Goal: Check status: Check status

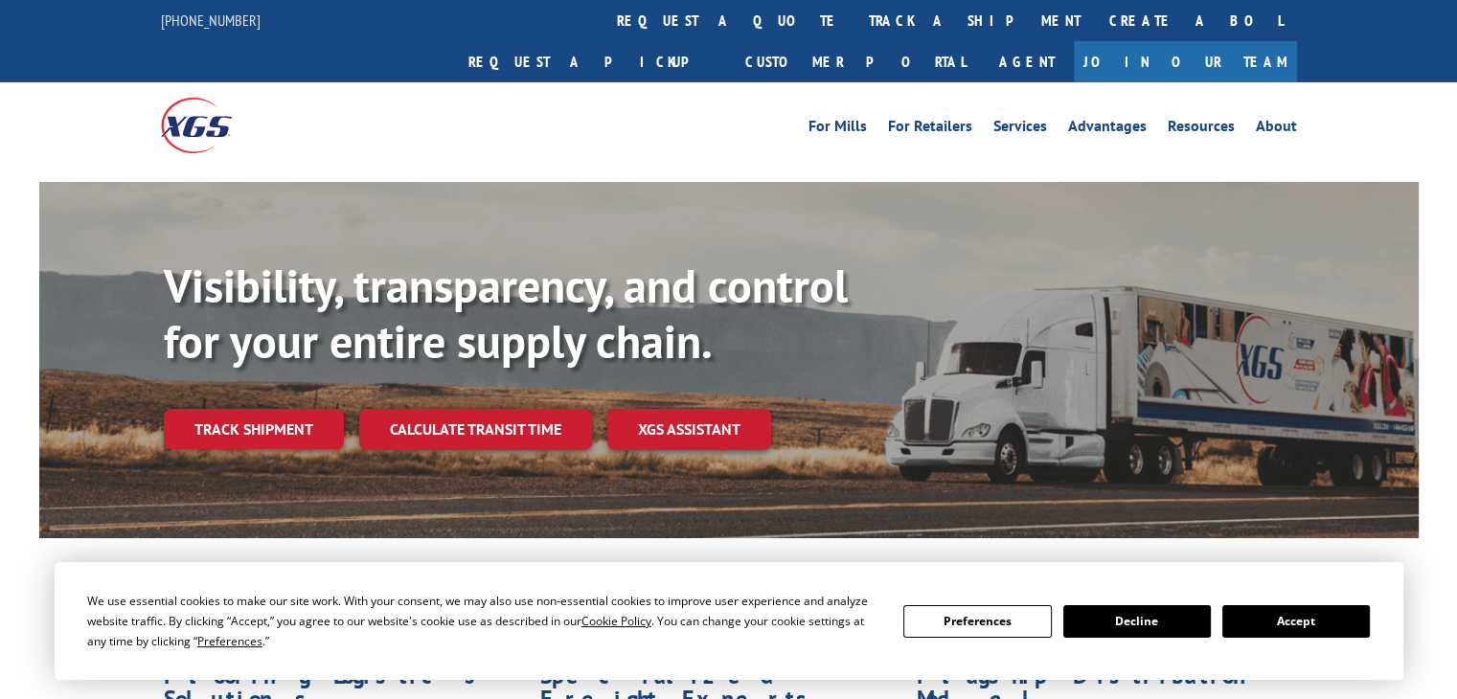
scroll to position [96, 0]
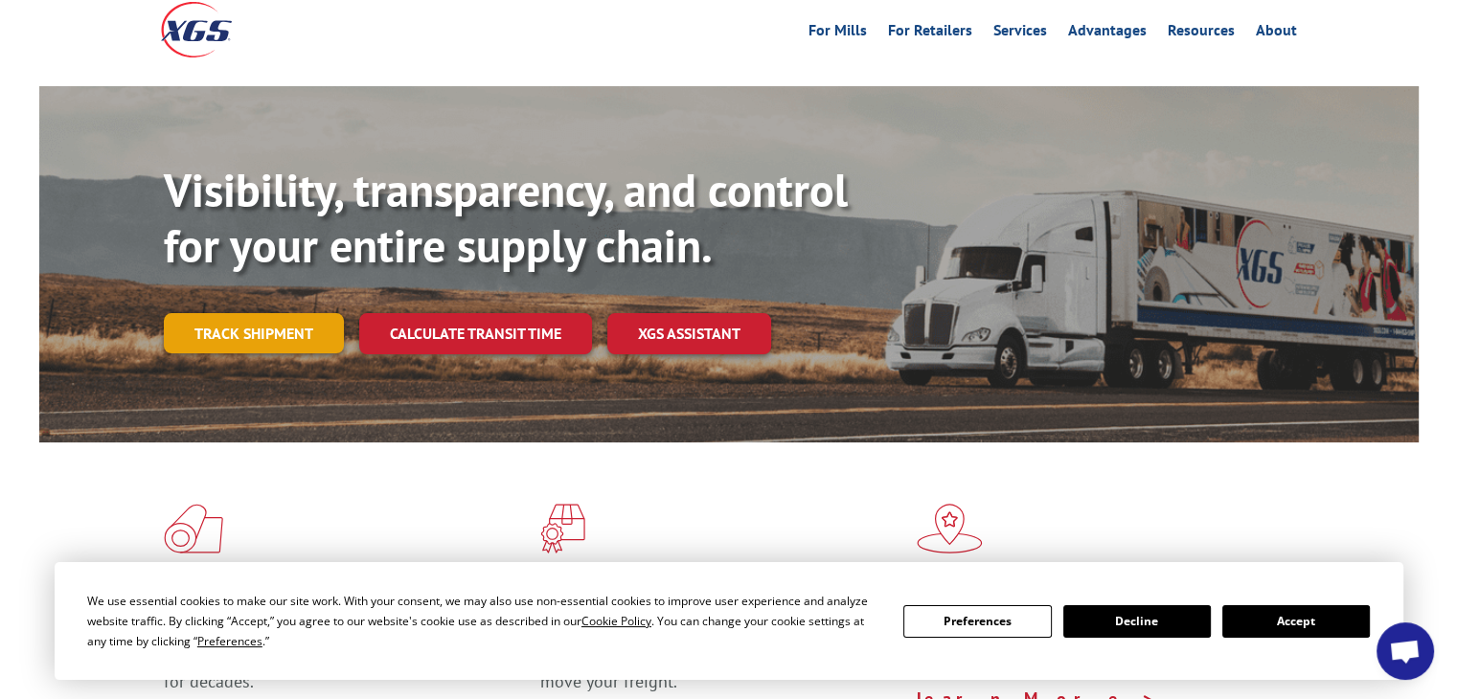
click at [242, 313] on link "Track shipment" at bounding box center [254, 333] width 180 height 40
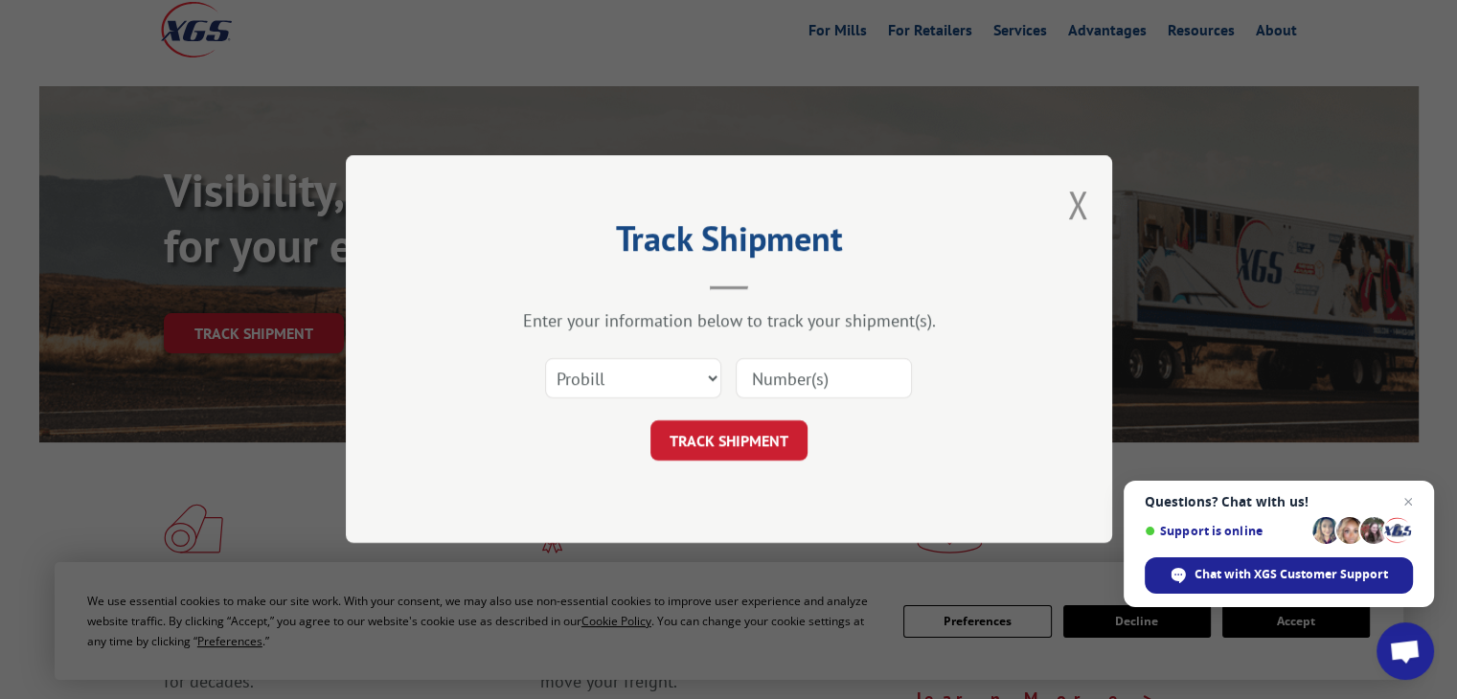
click at [797, 384] on input at bounding box center [824, 379] width 176 height 40
click at [703, 375] on select "Select category... Probill BOL PO" at bounding box center [633, 379] width 176 height 40
select select "bol"
click at [545, 359] on select "Select category... Probill BOL PO" at bounding box center [633, 379] width 176 height 40
click at [778, 384] on input at bounding box center [824, 379] width 176 height 40
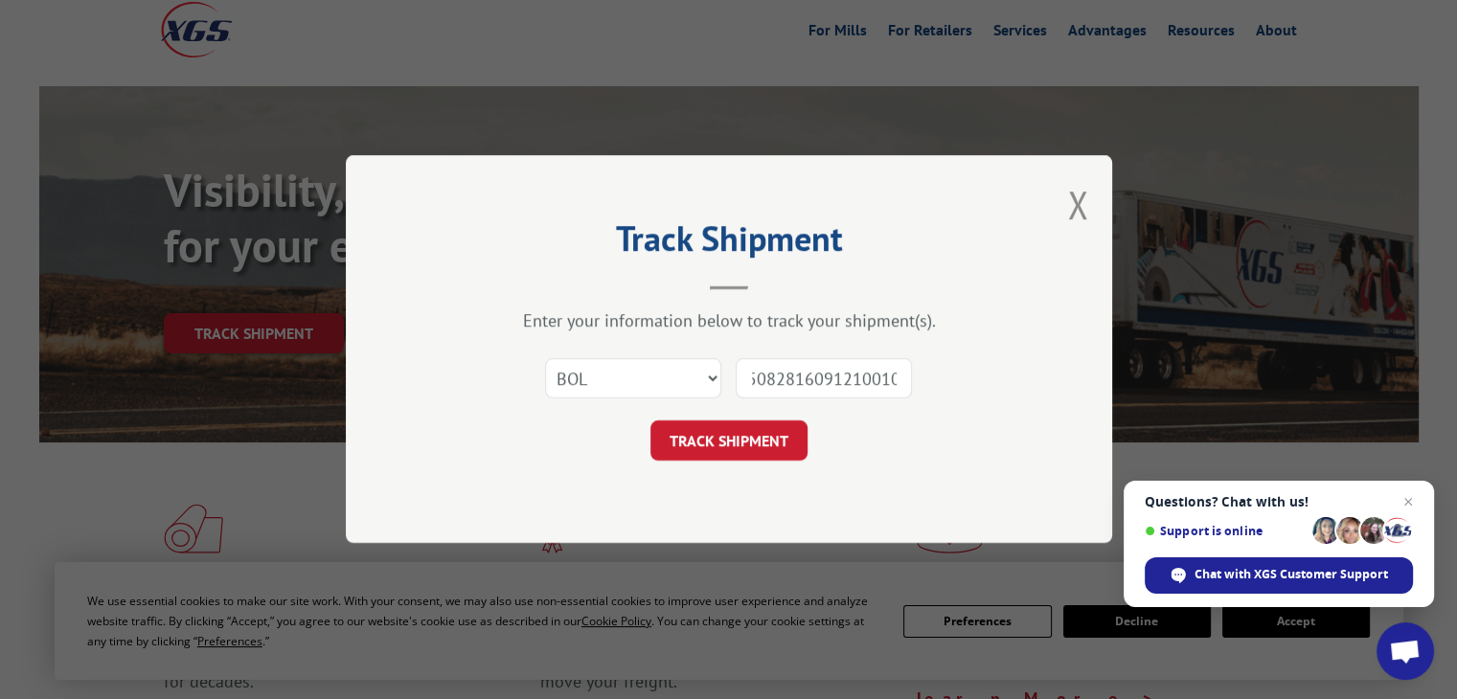
type input "6250828160912100100"
click button "TRACK SHIPMENT" at bounding box center [728, 441] width 157 height 40
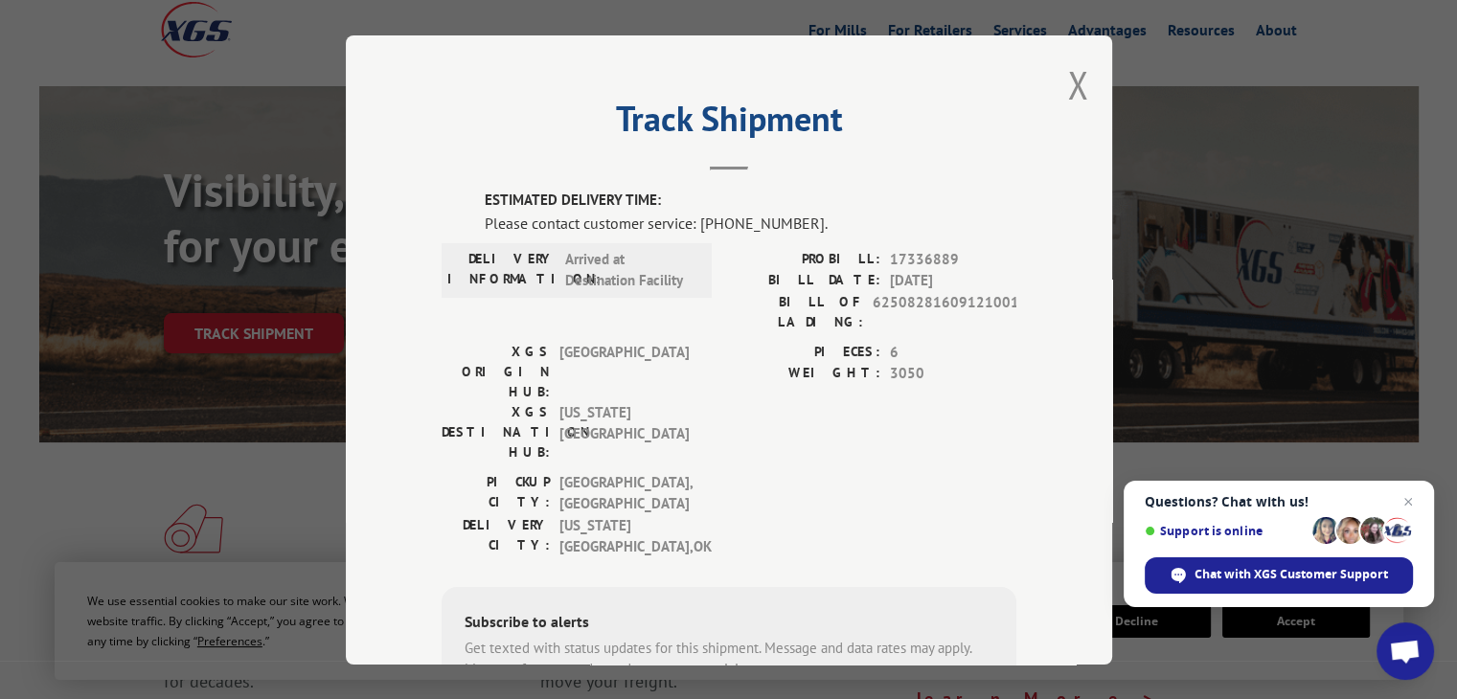
scroll to position [209, 0]
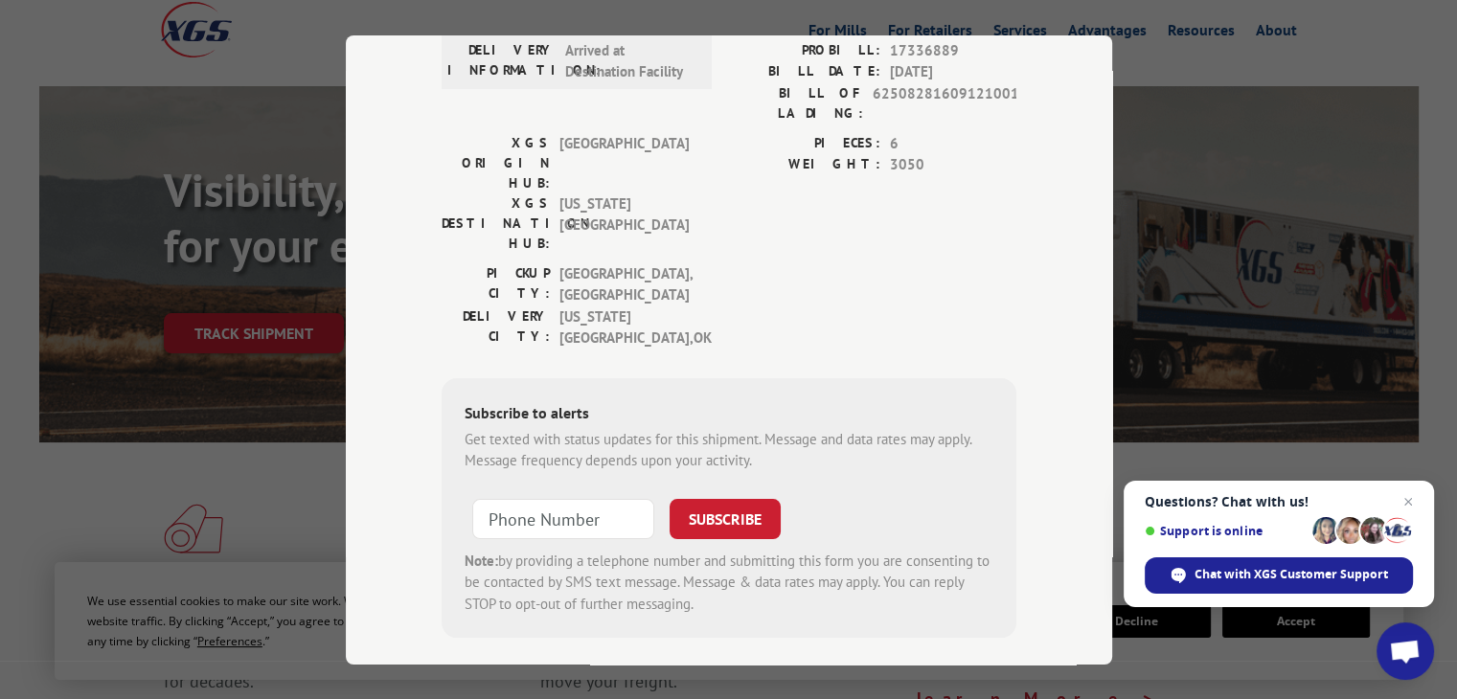
type input "+1 (___) ___-____"
click at [578, 498] on input "+1 (___) ___-____" at bounding box center [563, 518] width 182 height 40
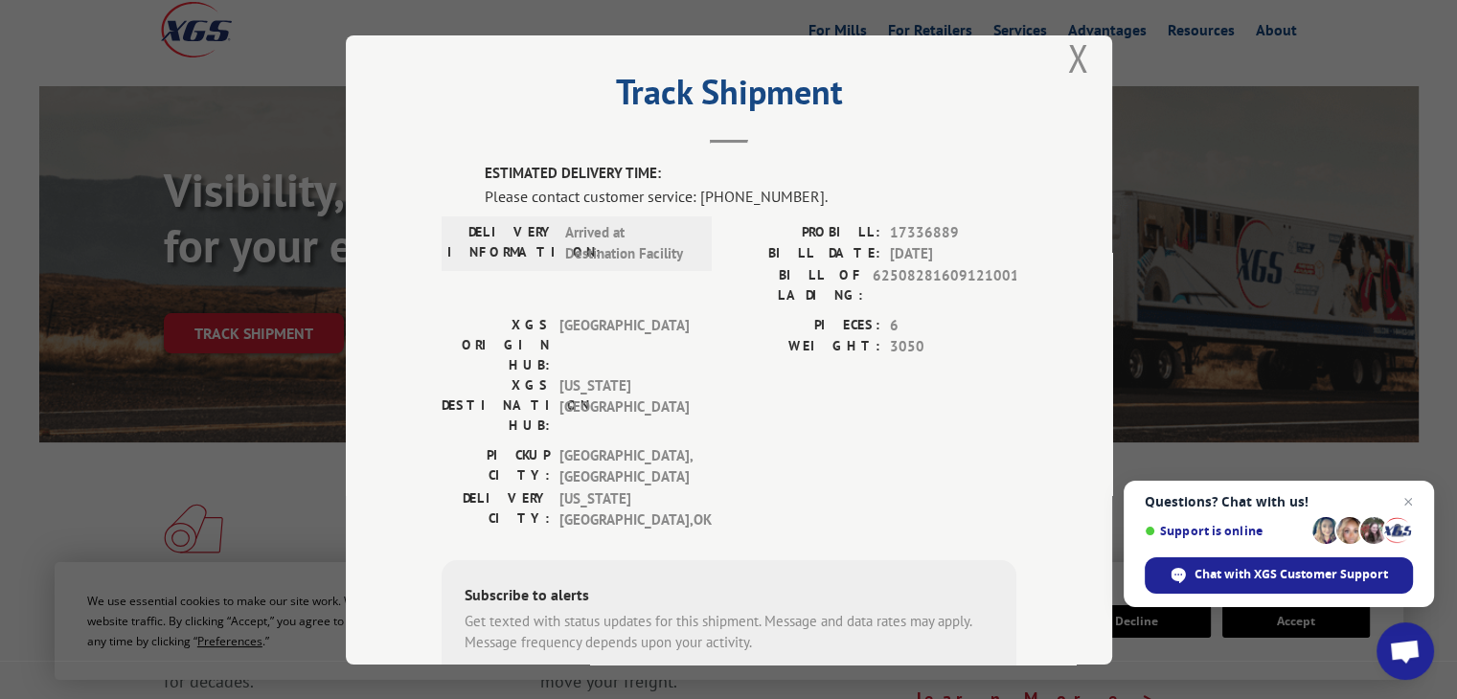
scroll to position [17, 0]
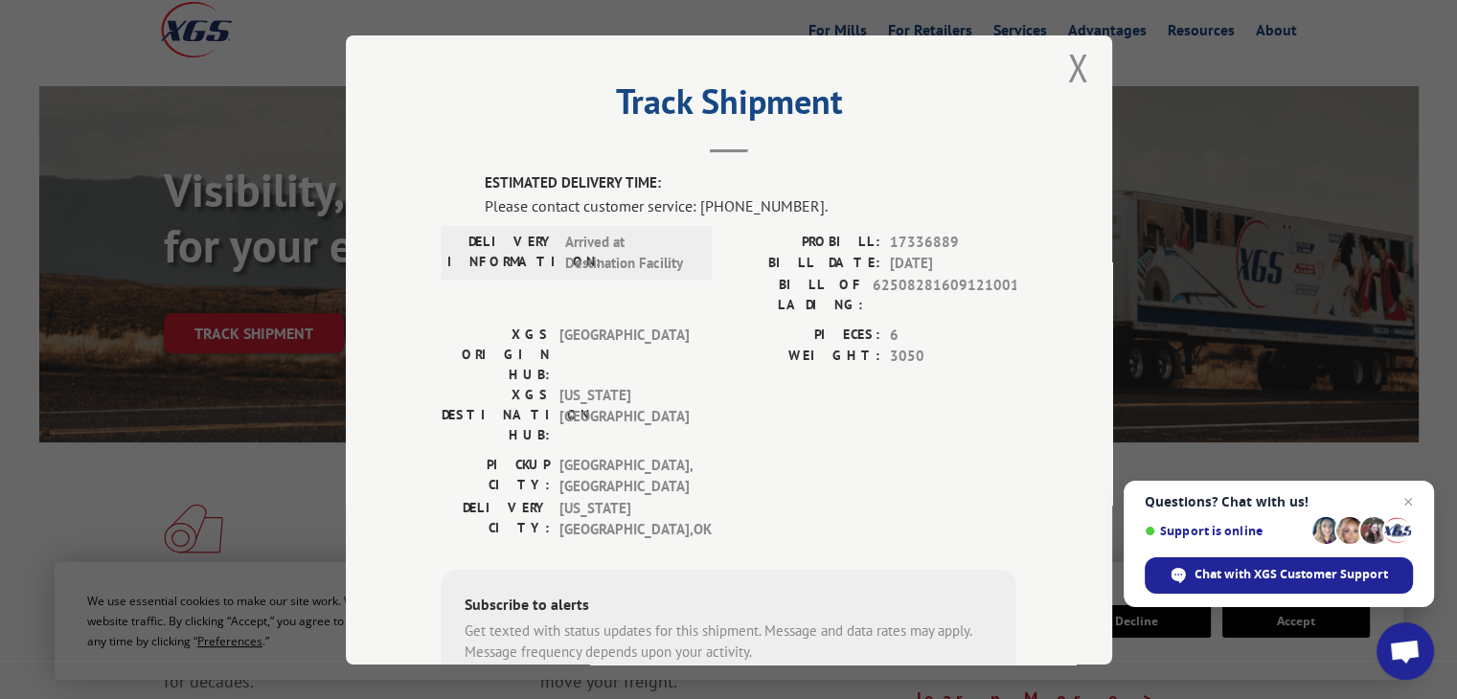
type input "+1 (___) ___-____"
